Goal: Information Seeking & Learning: Learn about a topic

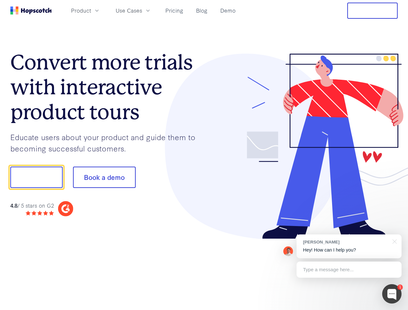
click at [204, 155] on div at bounding box center [301, 147] width 194 height 186
click at [91, 10] on span "Product" at bounding box center [81, 10] width 20 height 8
click at [142, 10] on span "Use Cases" at bounding box center [129, 10] width 26 height 8
click at [372, 11] on button "Free Trial" at bounding box center [372, 11] width 50 height 16
click at [36, 177] on button "Show me!" at bounding box center [36, 177] width 52 height 21
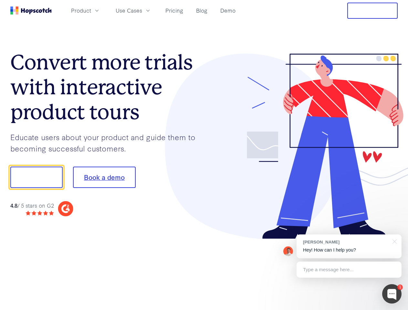
click at [104, 177] on button "Book a demo" at bounding box center [104, 177] width 63 height 21
click at [392, 294] on div at bounding box center [391, 293] width 19 height 19
click at [349, 246] on div "[PERSON_NAME] Hey! How can I help you?" at bounding box center [348, 246] width 105 height 24
click at [393, 241] on div at bounding box center [340, 176] width 121 height 215
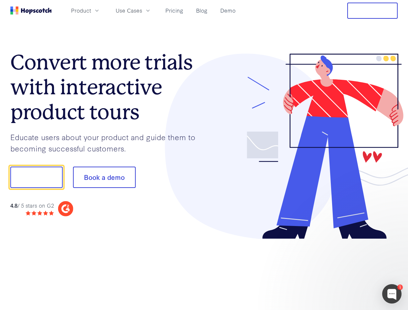
click at [349, 270] on div at bounding box center [340, 219] width 121 height 129
